Goal: Task Accomplishment & Management: Manage account settings

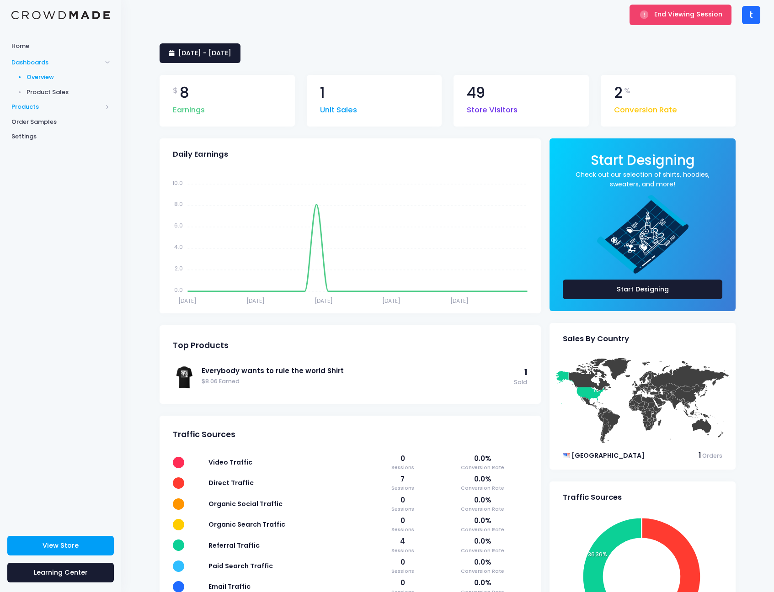
click at [65, 102] on span "Products" at bounding box center [56, 106] width 90 height 9
click at [61, 108] on span "Product Editor" at bounding box center [69, 106] width 84 height 9
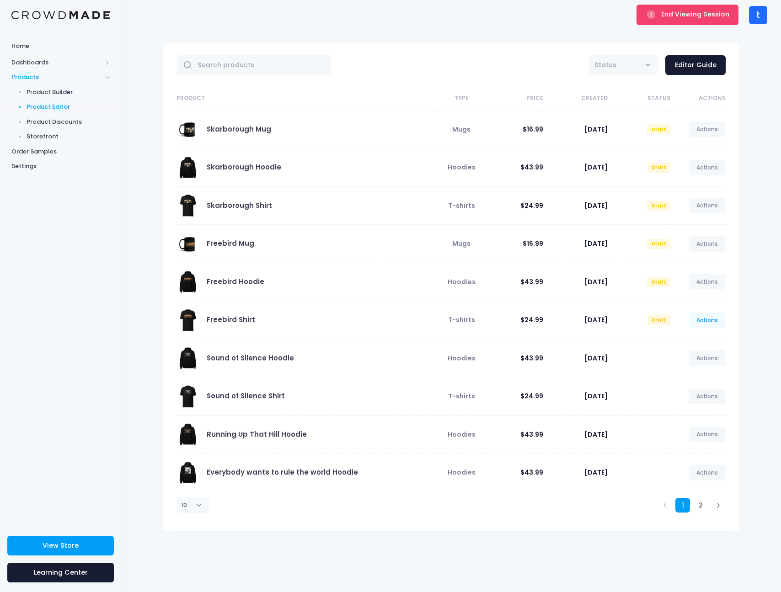
click at [715, 324] on link "Actions" at bounding box center [706, 321] width 37 height 16
click at [698, 369] on link "Publish" at bounding box center [697, 374] width 48 height 16
click at [703, 286] on link "Actions" at bounding box center [706, 282] width 37 height 16
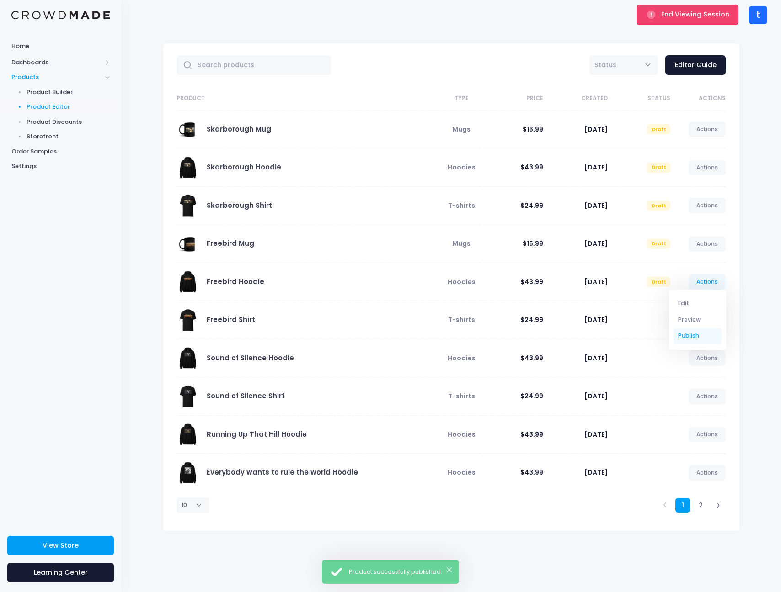
click at [703, 334] on link "Publish" at bounding box center [697, 336] width 48 height 16
click at [711, 244] on link "Actions" at bounding box center [706, 244] width 37 height 16
click at [703, 295] on link "Publish" at bounding box center [697, 298] width 48 height 16
click at [705, 209] on link "Actions" at bounding box center [706, 206] width 37 height 16
click at [698, 257] on link "Publish" at bounding box center [697, 260] width 48 height 16
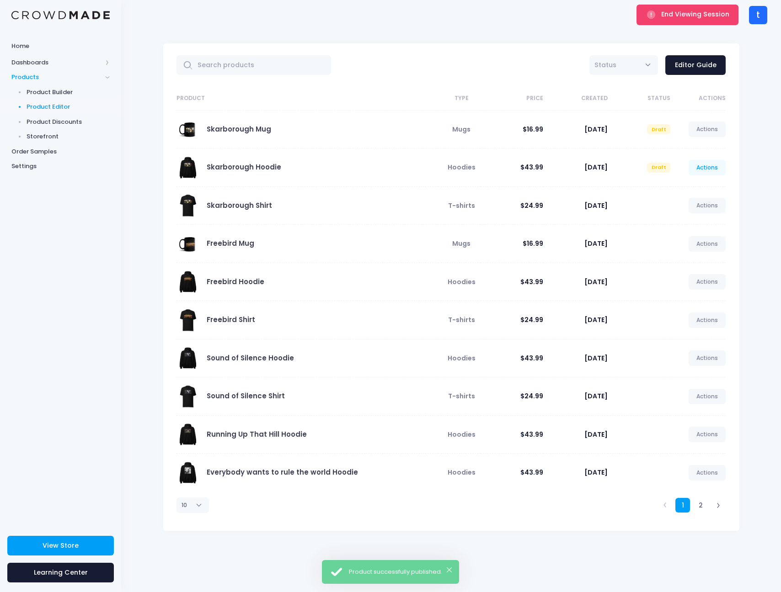
click at [707, 170] on link "Actions" at bounding box center [706, 168] width 37 height 16
click at [702, 222] on link "Publish" at bounding box center [697, 221] width 48 height 16
click at [705, 130] on link "Actions" at bounding box center [706, 130] width 37 height 16
click at [684, 184] on link "Publish" at bounding box center [697, 183] width 48 height 16
click at [691, 14] on span "End Viewing Session" at bounding box center [695, 14] width 68 height 9
